Goal: Task Accomplishment & Management: Complete application form

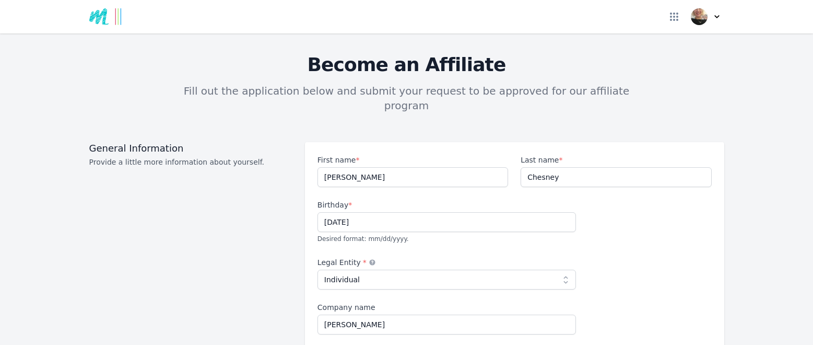
select select "individual"
select select "GB"
select select "Beginner"
select select "Pay per click"
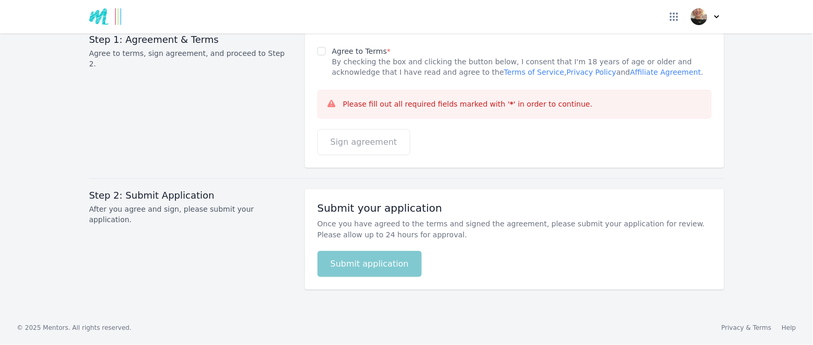
scroll to position [1740, 0]
click at [566, 76] on link "Privacy Policy" at bounding box center [591, 72] width 50 height 8
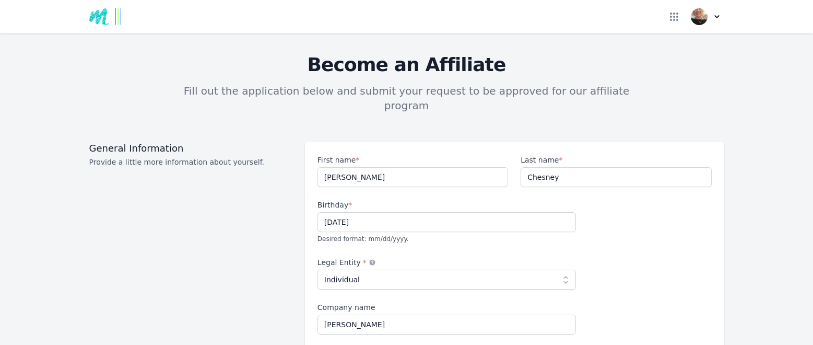
select select "individual"
select select "GB"
select select "Beginner"
select select "Pay per click"
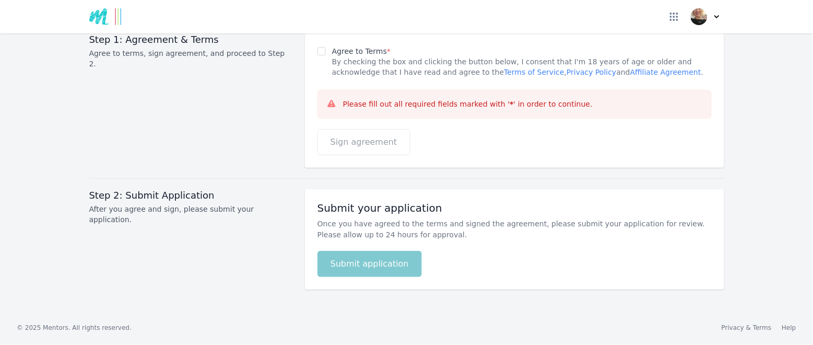
scroll to position [1674, 0]
click at [658, 76] on link "Affiliate Agreement" at bounding box center [665, 72] width 71 height 8
click at [317, 50] on input "Agree to Terms *" at bounding box center [321, 51] width 8 height 8
checkbox input "true"
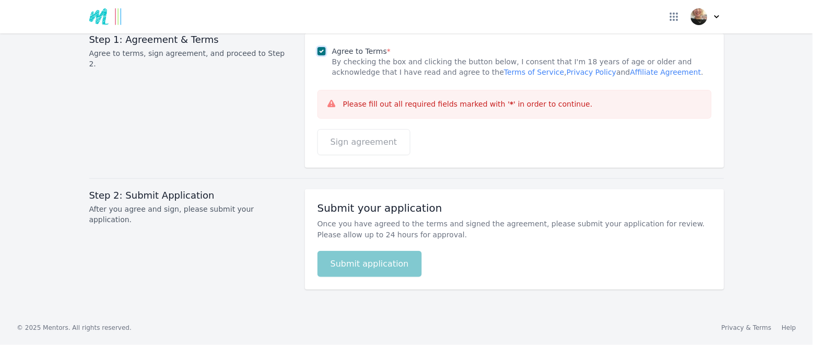
select select
click at [417, 110] on p "Please fill out all required fields marked with ' * ' in order to continue." at bounding box center [468, 104] width 250 height 11
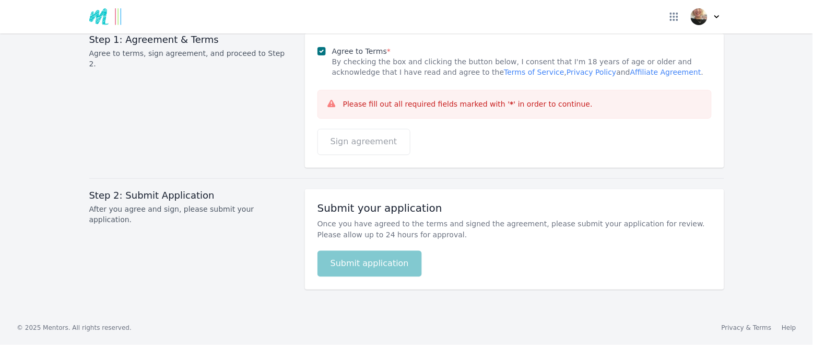
click at [424, 110] on p "Please fill out all required fields marked with ' * ' in order to continue." at bounding box center [468, 104] width 250 height 11
click at [517, 110] on p "Please fill out all required fields marked with ' * ' in order to continue." at bounding box center [468, 104] width 250 height 11
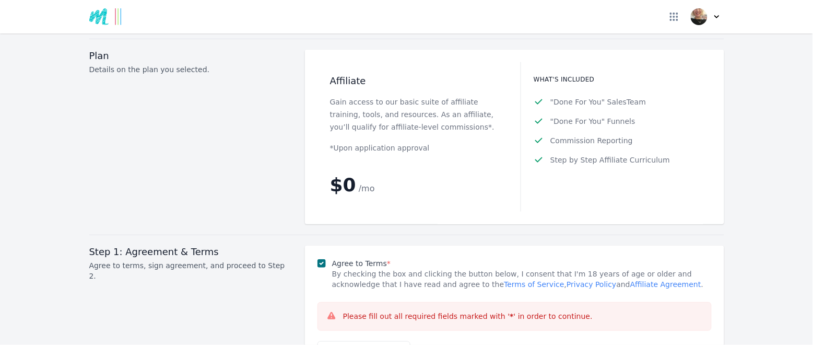
scroll to position [1253, 0]
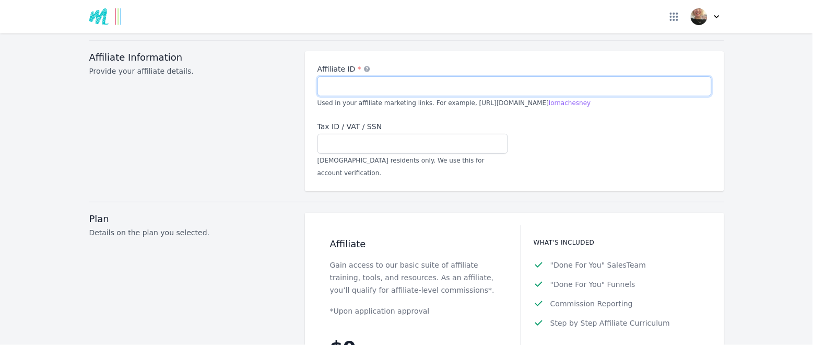
scroll to position [1113, 0]
